Goal: Navigation & Orientation: Find specific page/section

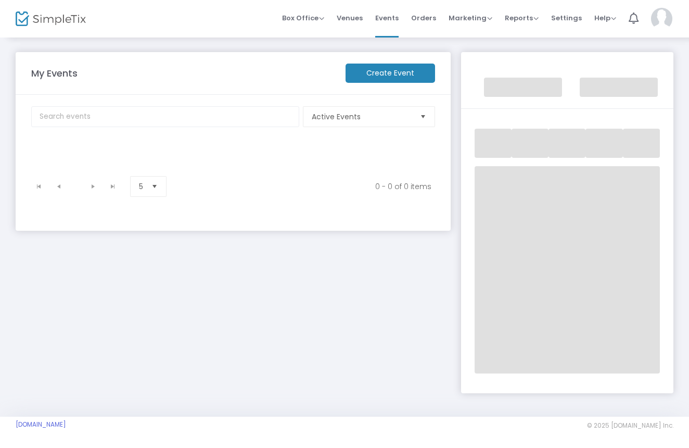
click at [425, 116] on span "Select" at bounding box center [423, 116] width 17 height 17
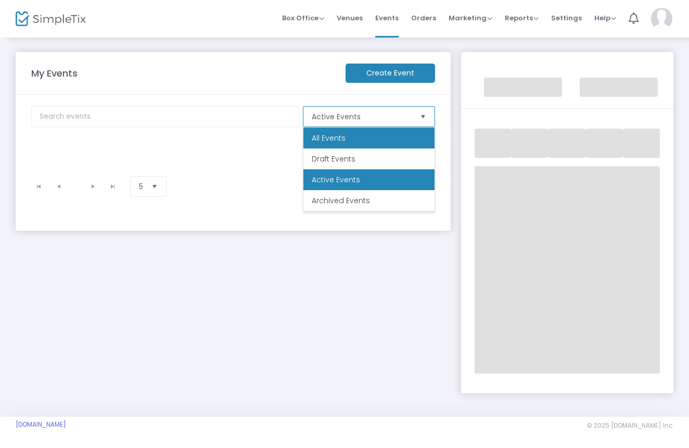
click at [389, 141] on li "All Events" at bounding box center [368, 138] width 131 height 21
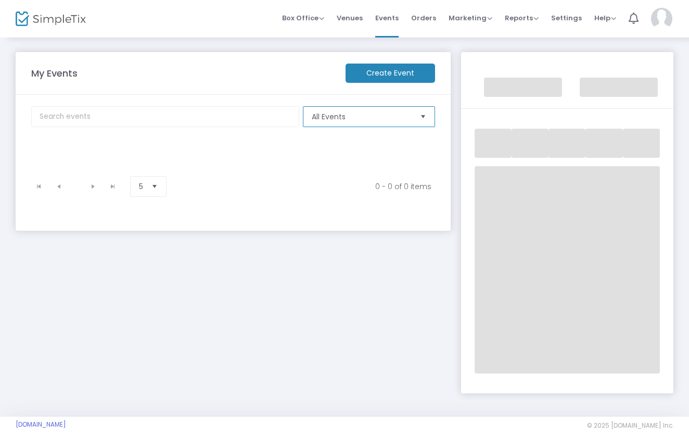
click at [161, 188] on span "Select" at bounding box center [154, 186] width 17 height 17
click at [151, 205] on li "5" at bounding box center [149, 207] width 36 height 21
click at [664, 22] on img at bounding box center [661, 19] width 21 height 22
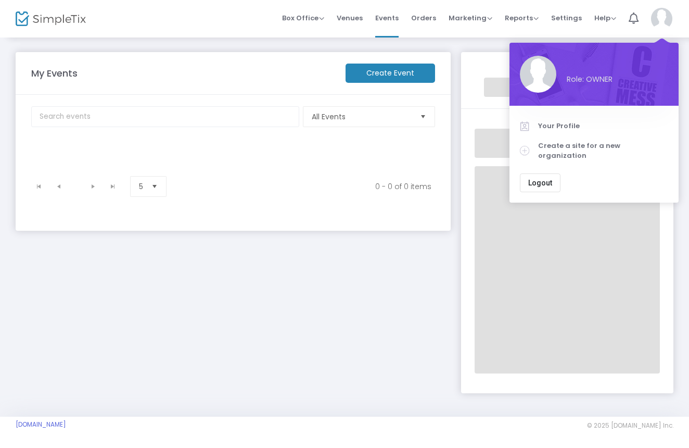
click at [664, 23] on img at bounding box center [661, 19] width 21 height 22
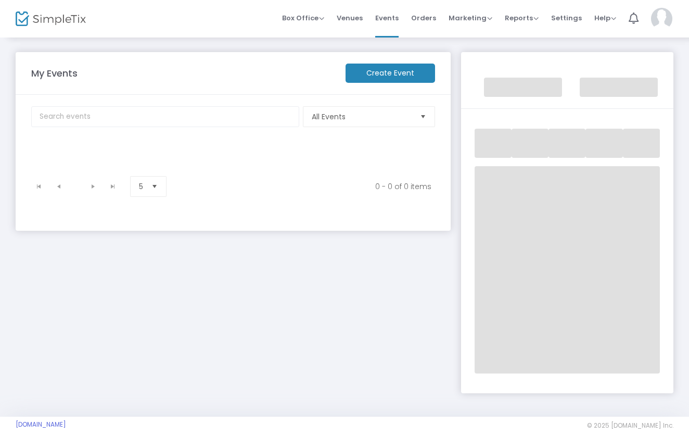
click at [664, 23] on img at bounding box center [661, 19] width 21 height 22
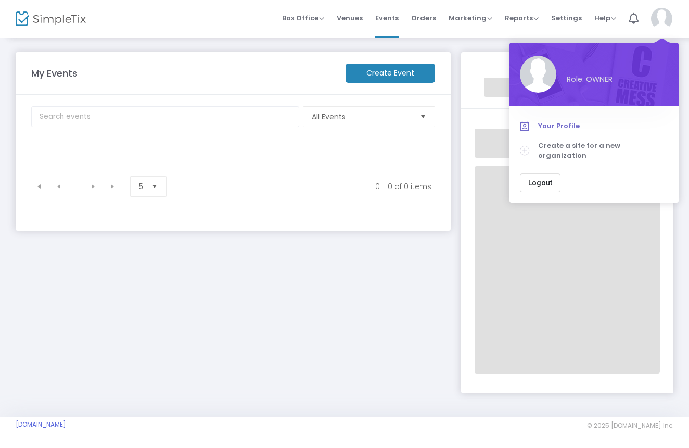
click at [569, 128] on span "Your Profile" at bounding box center [603, 126] width 130 height 10
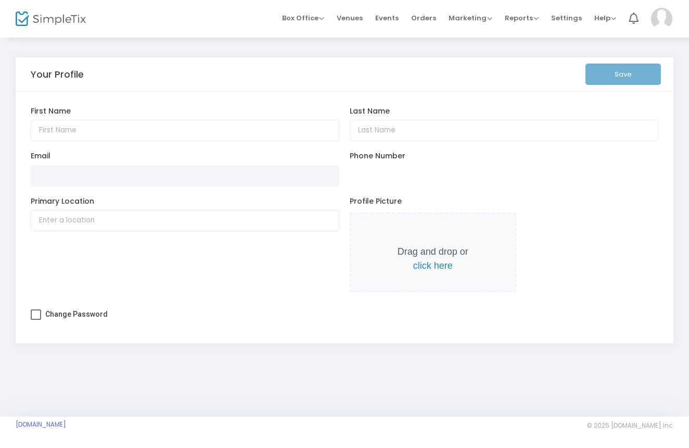
click at [669, 25] on img at bounding box center [661, 19] width 21 height 22
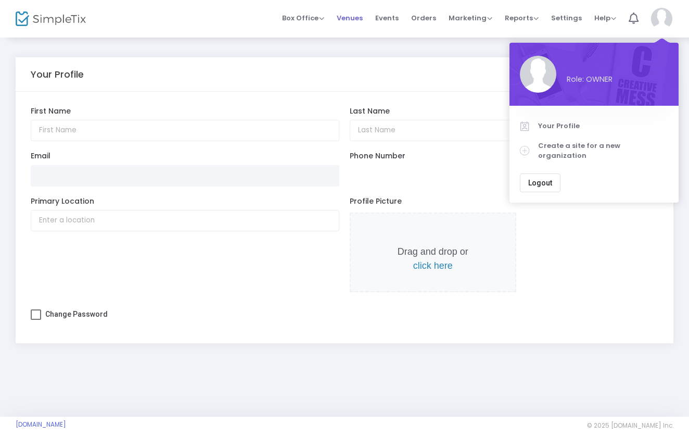
click at [363, 23] on span "Venues" at bounding box center [350, 18] width 26 height 27
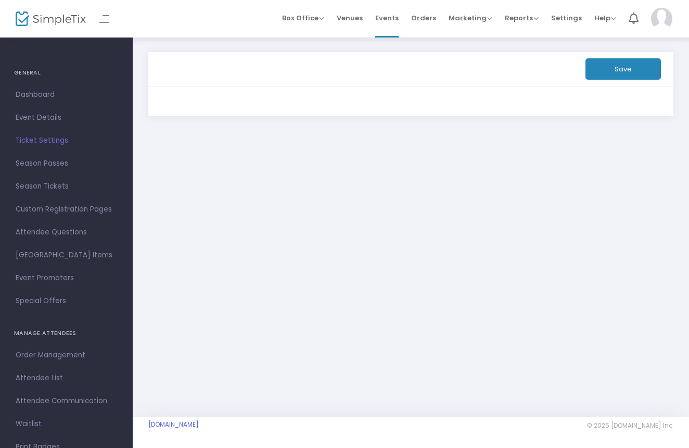
click at [659, 24] on img at bounding box center [661, 19] width 21 height 22
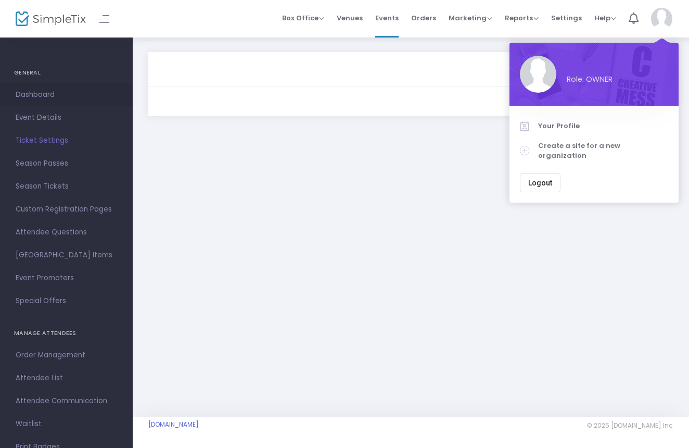
click at [28, 94] on span "Dashboard" at bounding box center [66, 95] width 101 height 14
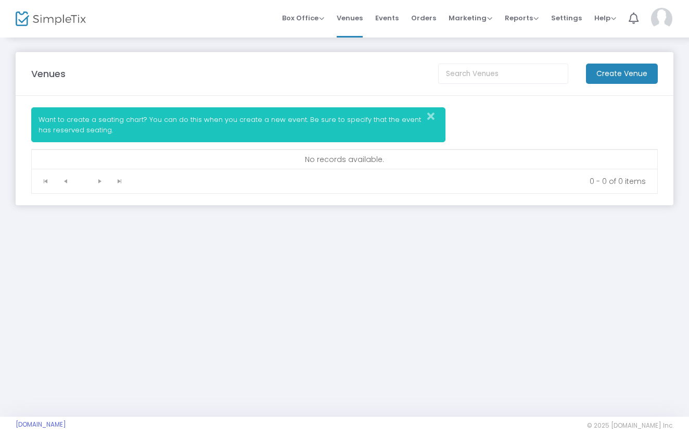
click at [662, 21] on img at bounding box center [661, 19] width 21 height 22
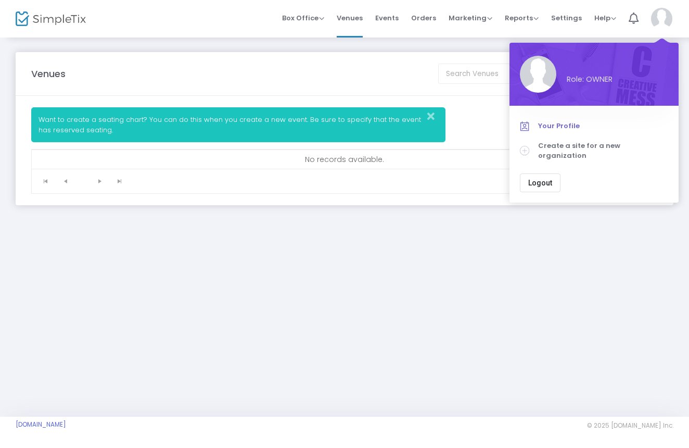
click at [570, 128] on span "Your Profile" at bounding box center [603, 126] width 130 height 10
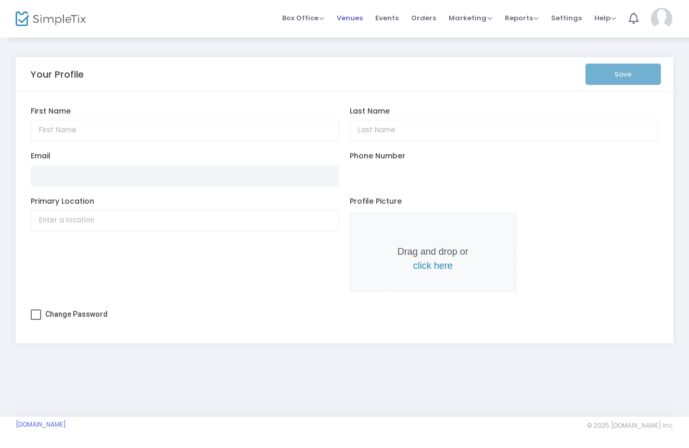
click at [361, 23] on span "Venues" at bounding box center [350, 18] width 26 height 27
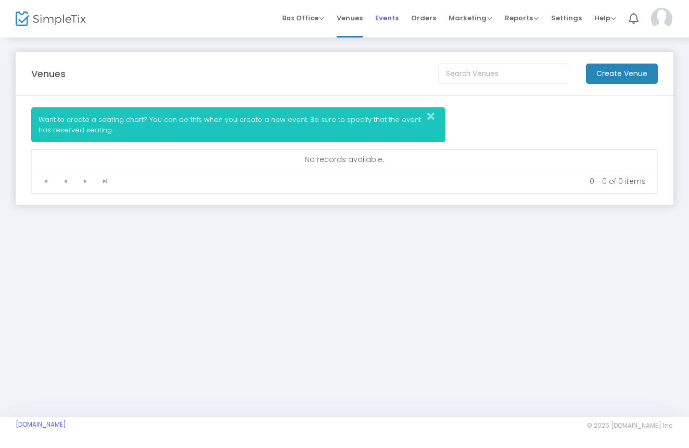
click at [389, 22] on span "Events" at bounding box center [386, 18] width 23 height 27
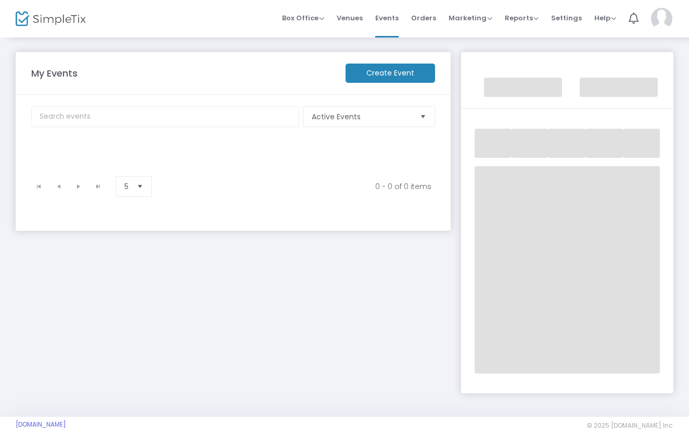
click at [666, 21] on img at bounding box center [661, 19] width 21 height 22
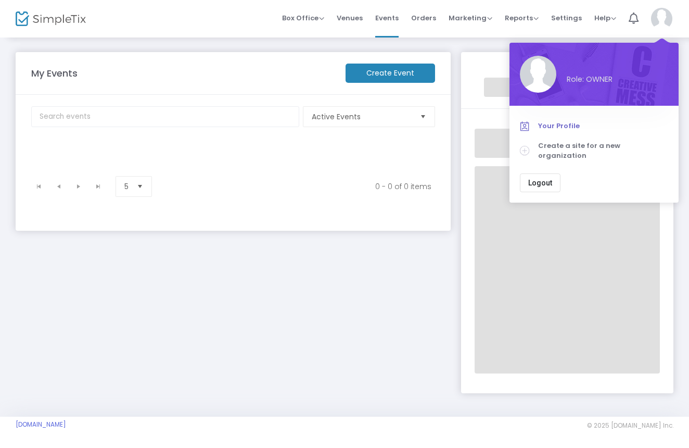
click at [567, 124] on span "Your Profile" at bounding box center [603, 126] width 130 height 10
